Goal: Task Accomplishment & Management: Complete application form

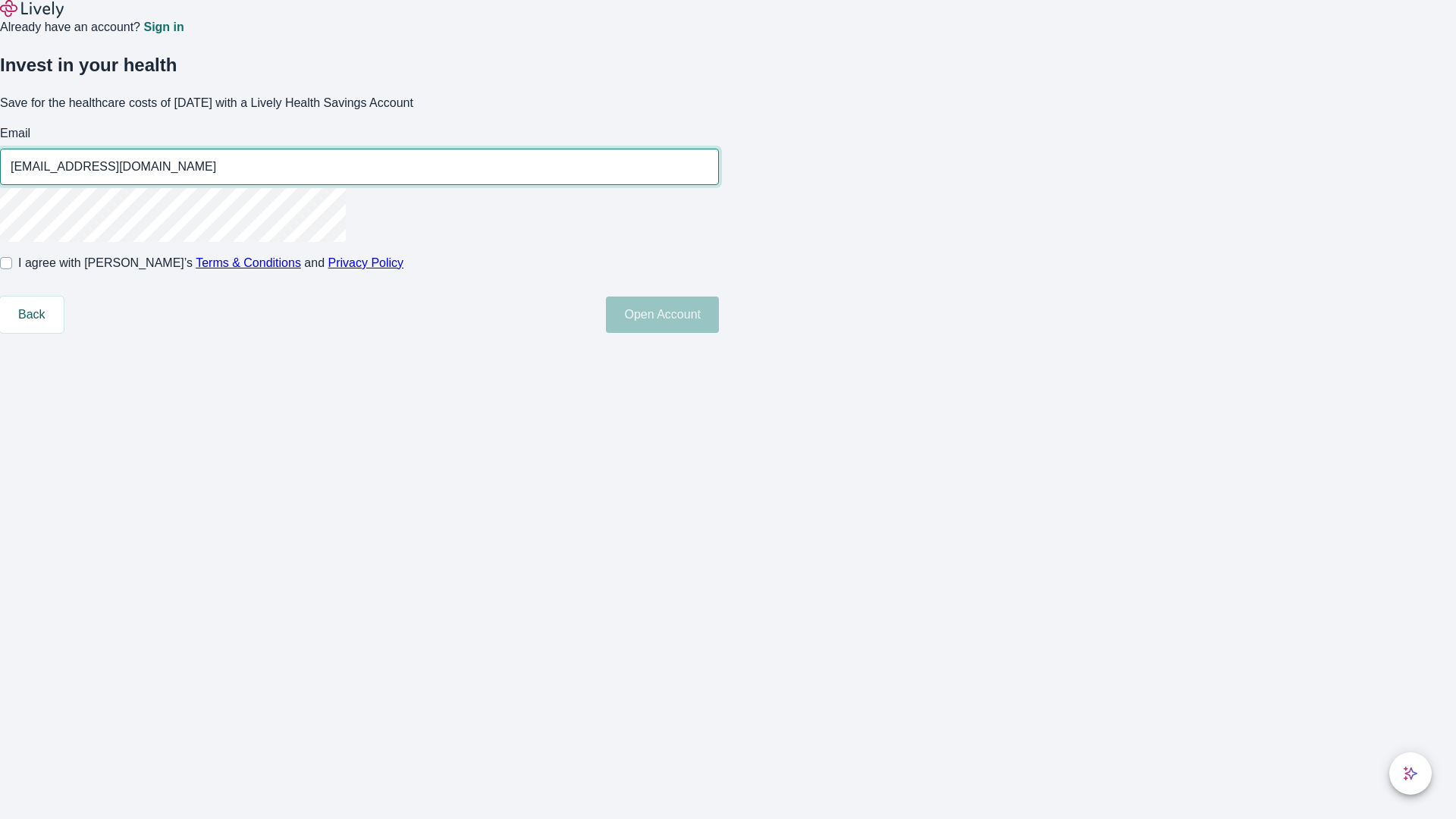
type input "[EMAIL_ADDRESS][DOMAIN_NAME]"
click at [12, 269] on input "I agree with Lively’s Terms & Conditions and Privacy Policy" at bounding box center [6, 263] width 12 height 12
checkbox input "true"
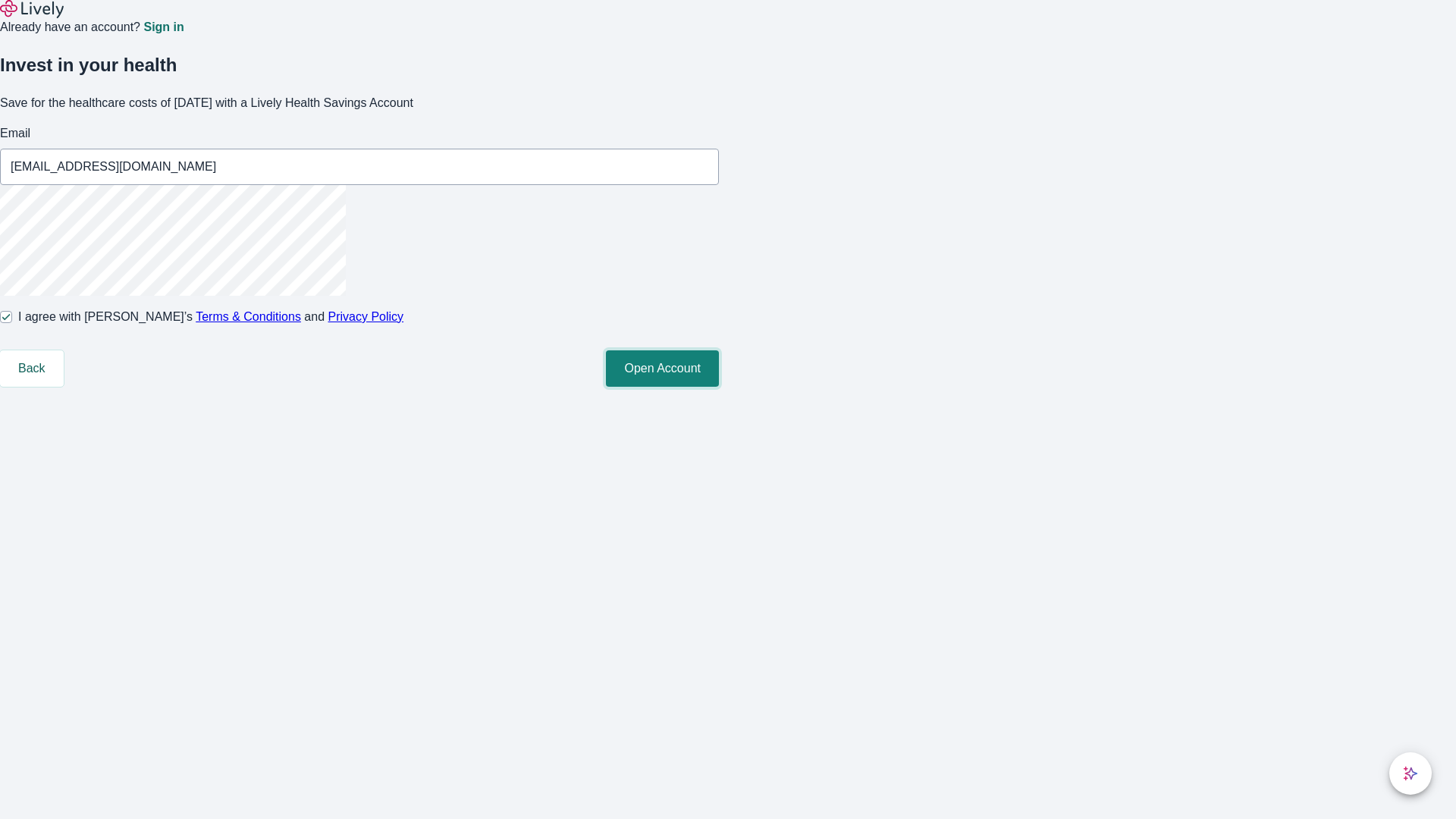
click at [719, 387] on button "Open Account" at bounding box center [662, 368] width 113 height 36
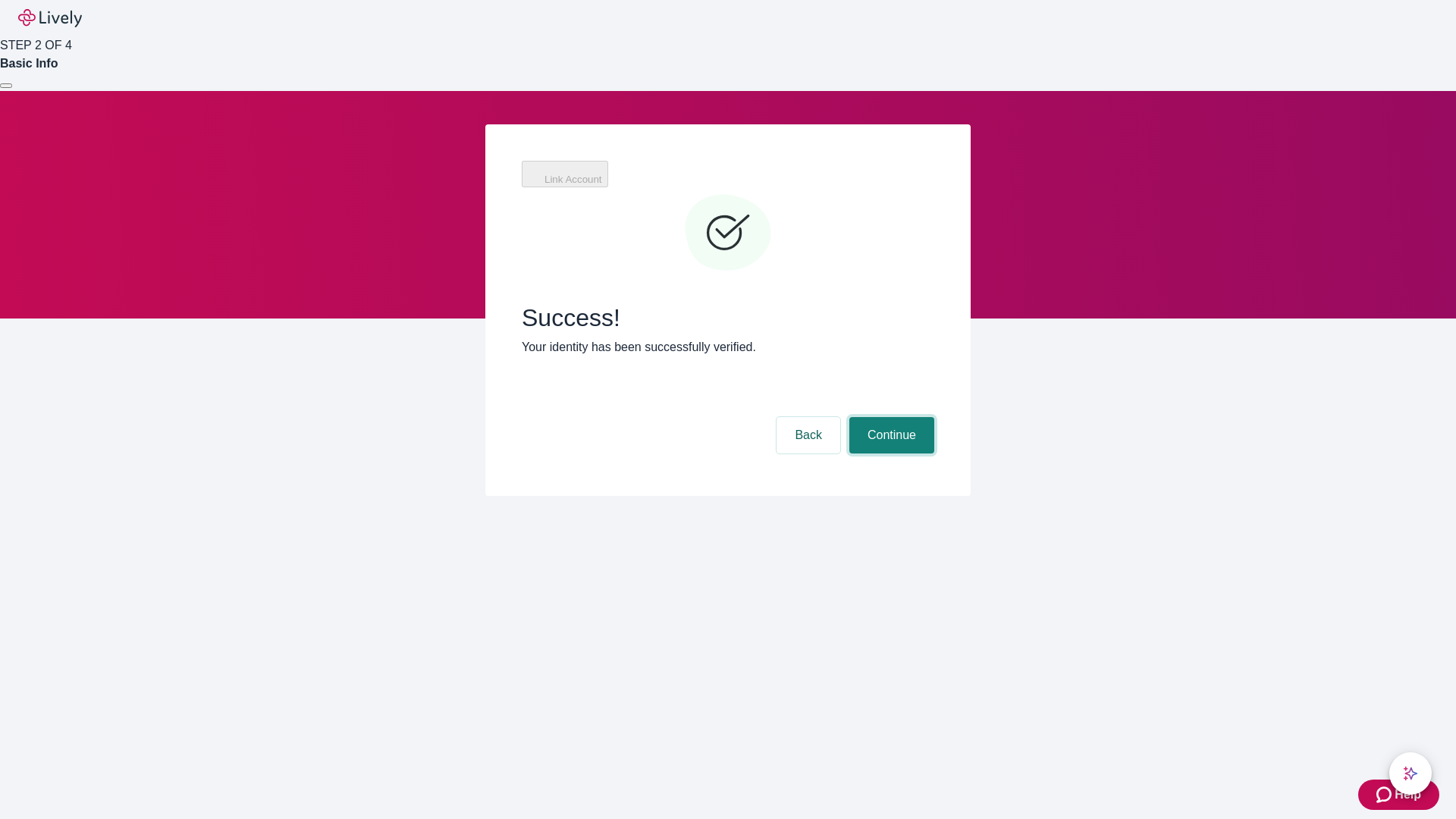
click at [890, 417] on button "Continue" at bounding box center [891, 435] width 85 height 36
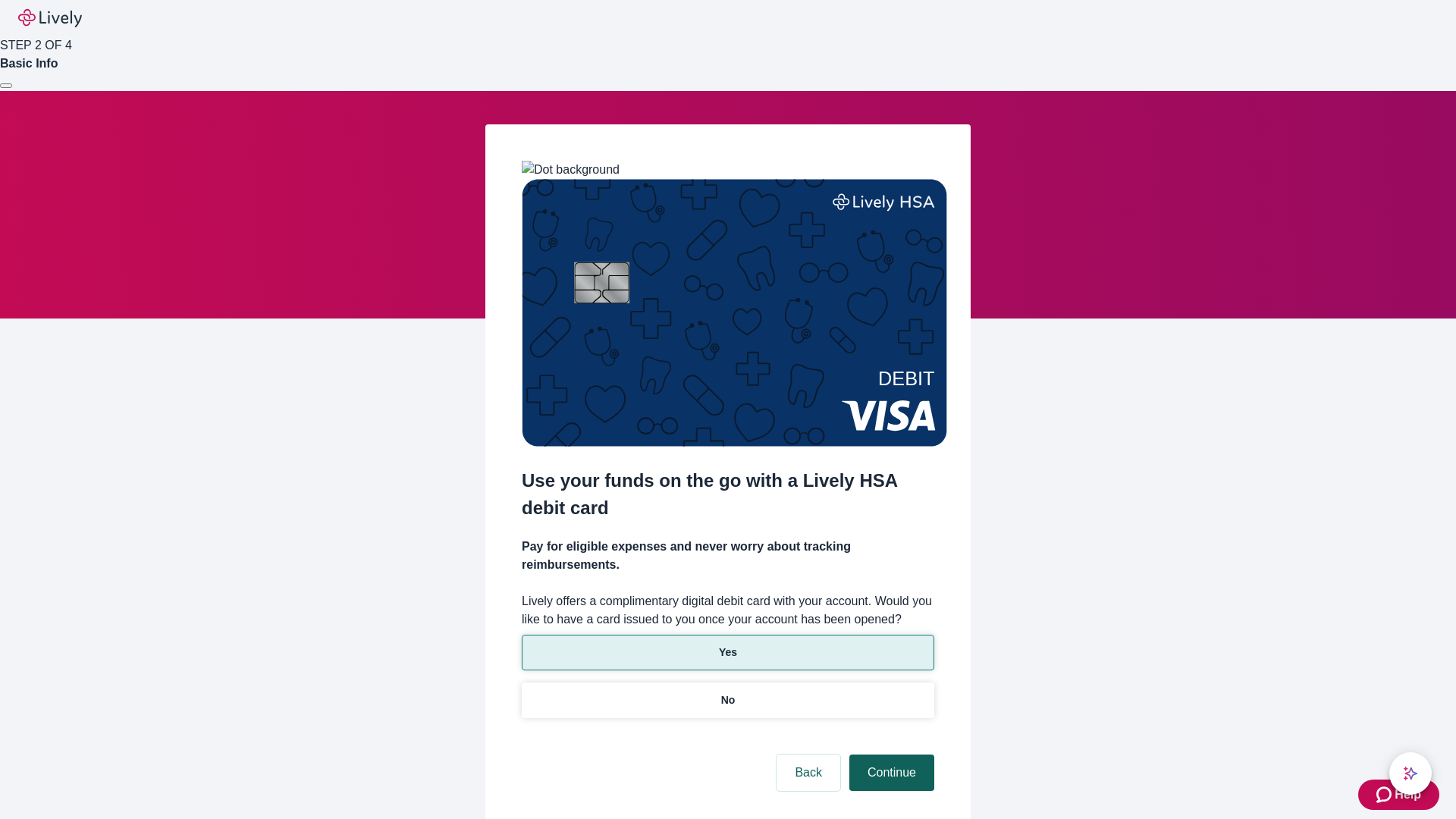
click at [727, 645] on p "Yes" at bounding box center [728, 653] width 18 height 16
click at [890, 754] on button "Continue" at bounding box center [891, 772] width 85 height 36
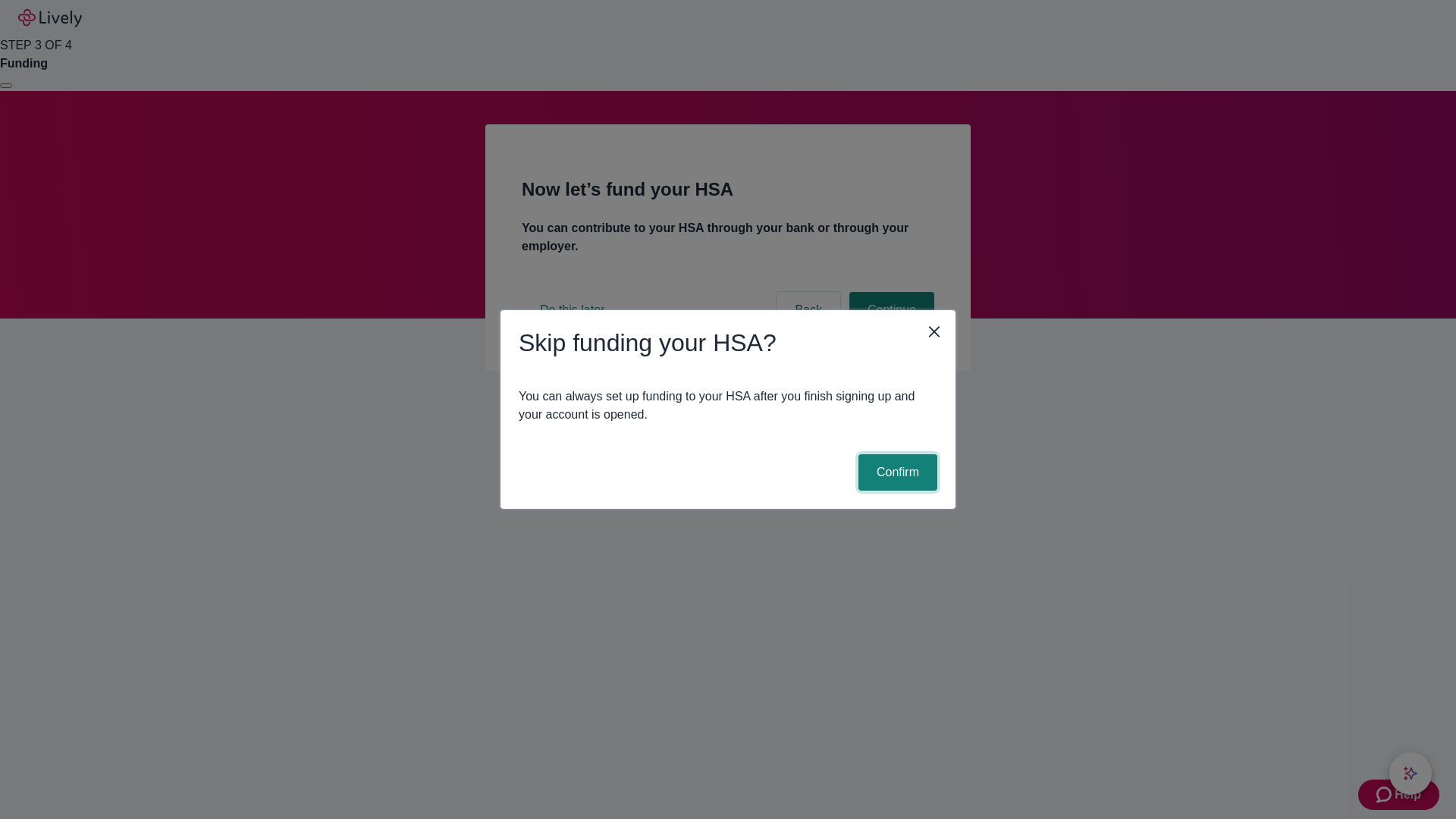
click at [896, 472] on button "Confirm" at bounding box center [897, 472] width 79 height 36
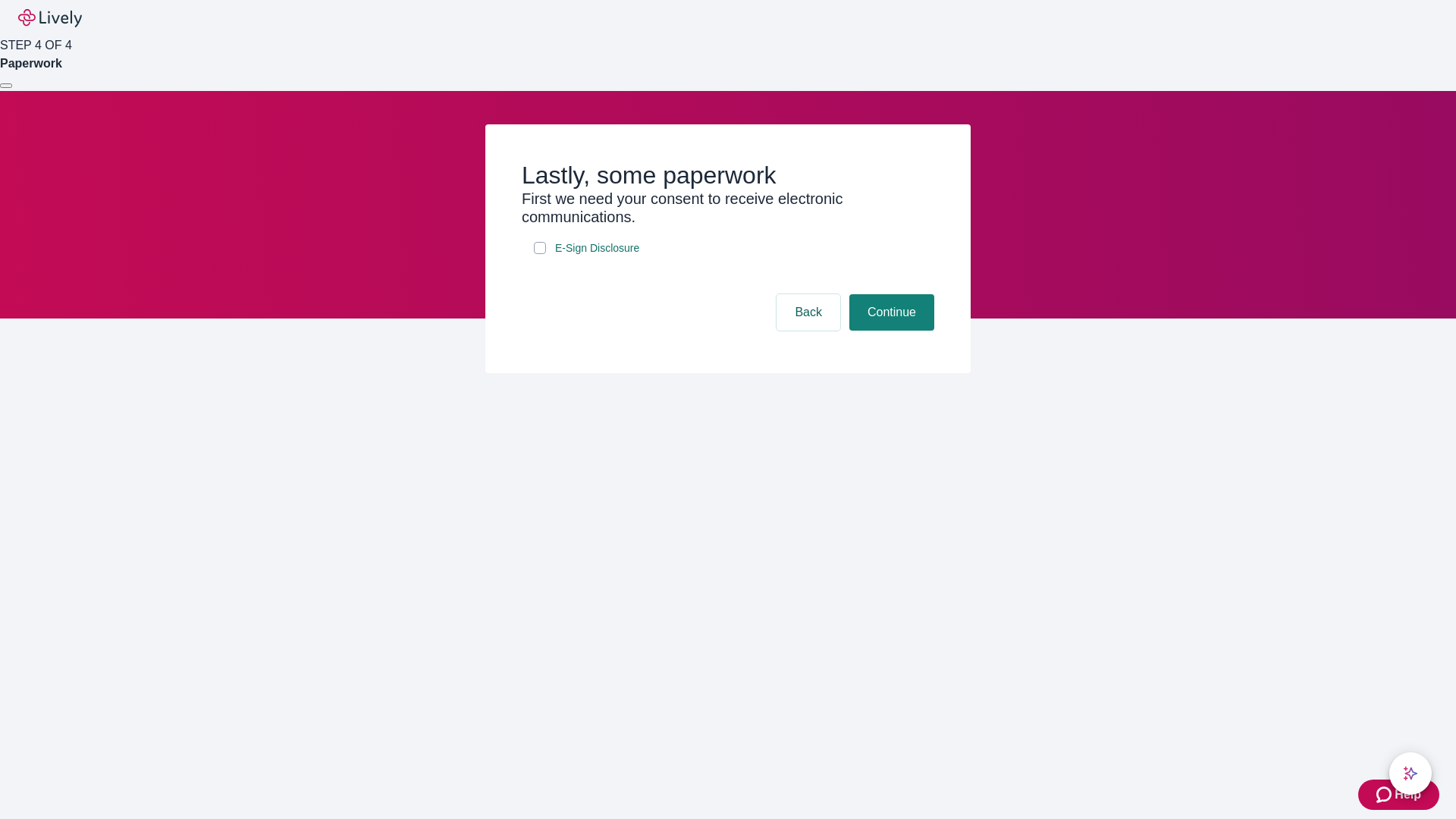
click at [540, 254] on input "E-Sign Disclosure" at bounding box center [539, 247] width 12 height 12
checkbox input "true"
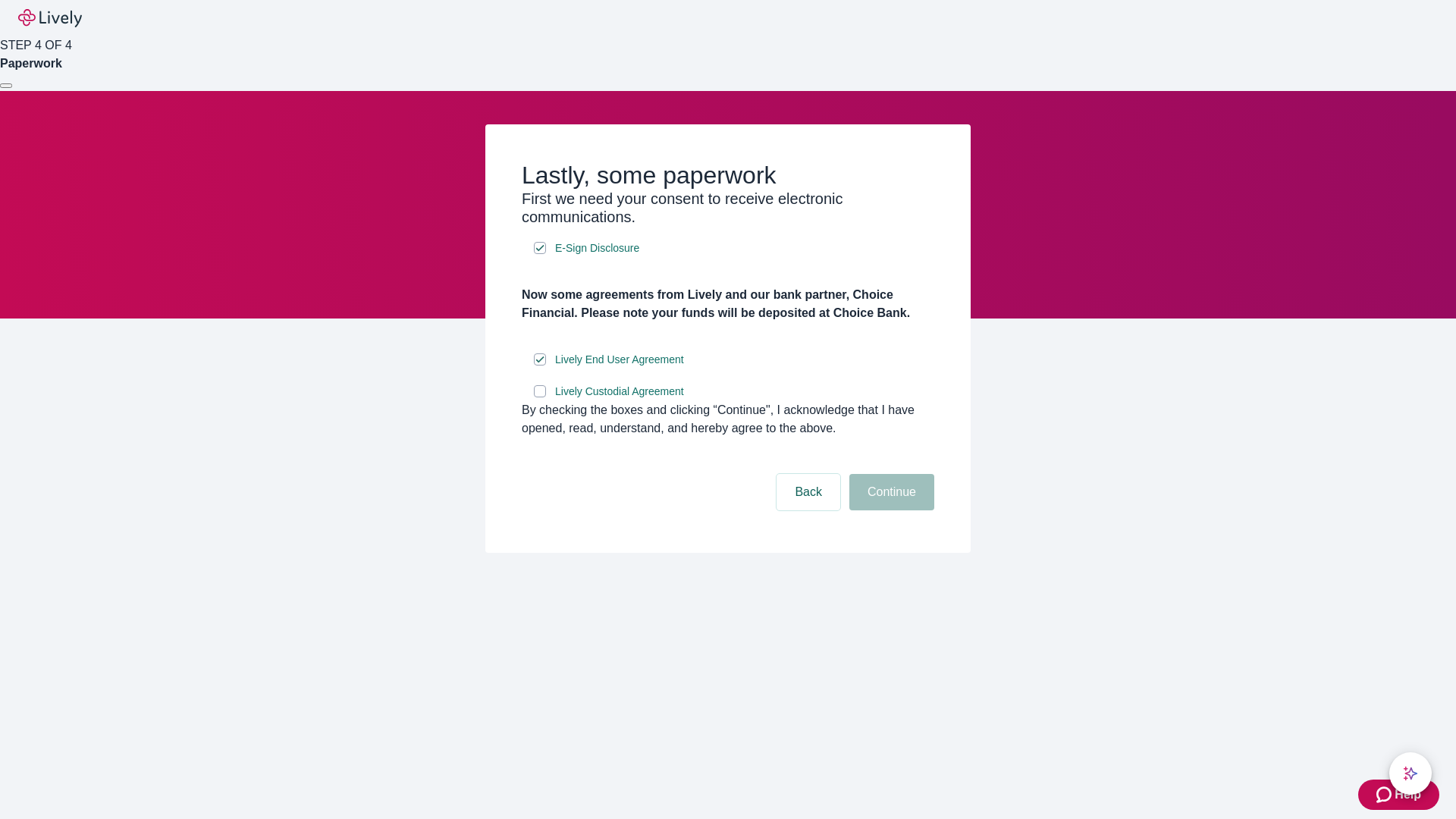
click at [540, 397] on input "Lively Custodial Agreement" at bounding box center [539, 391] width 12 height 12
checkbox input "true"
click at [890, 510] on button "Continue" at bounding box center [891, 491] width 85 height 36
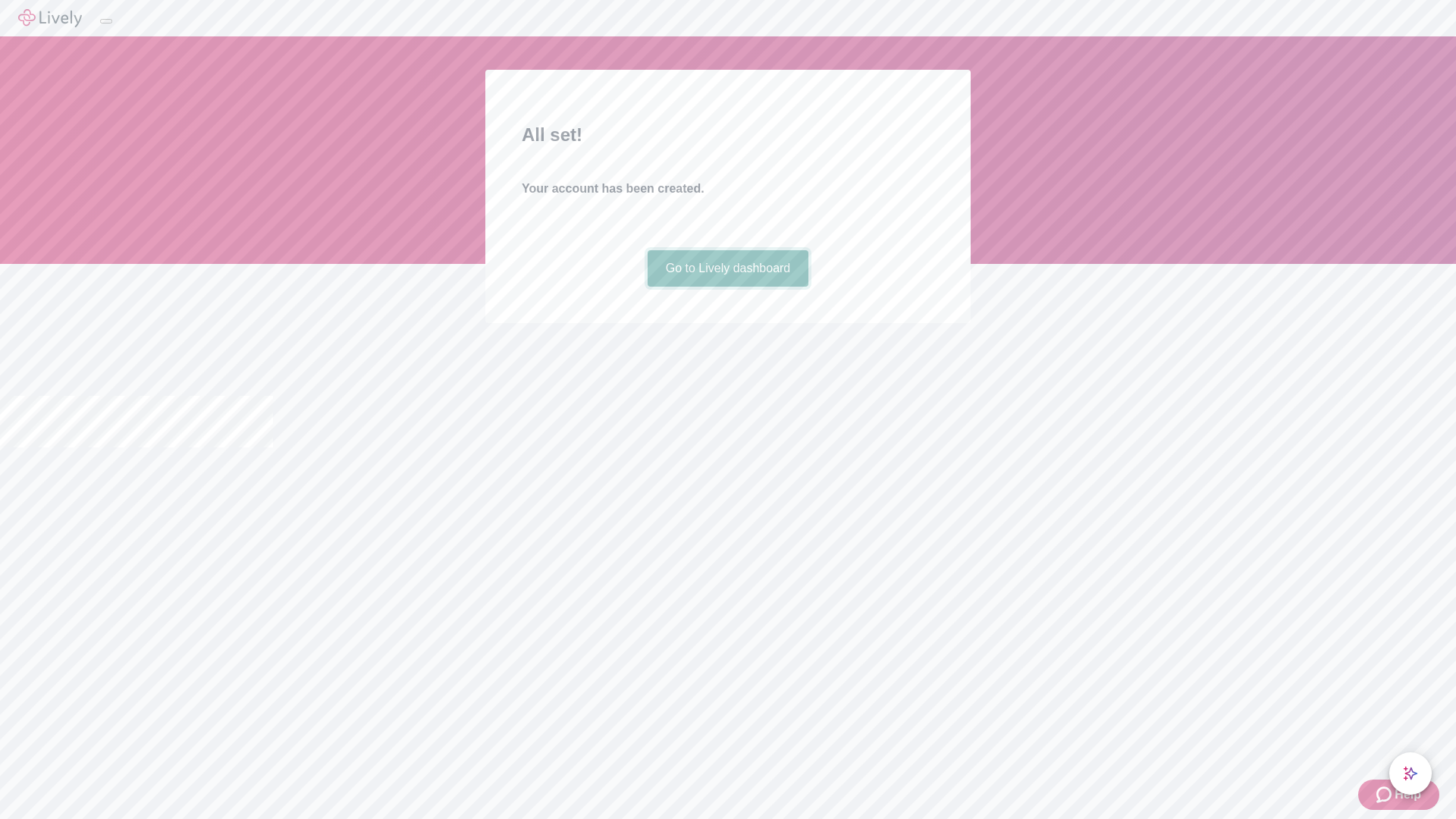
click at [727, 286] on link "Go to Lively dashboard" at bounding box center [728, 268] width 161 height 36
